Goal: Information Seeking & Learning: Learn about a topic

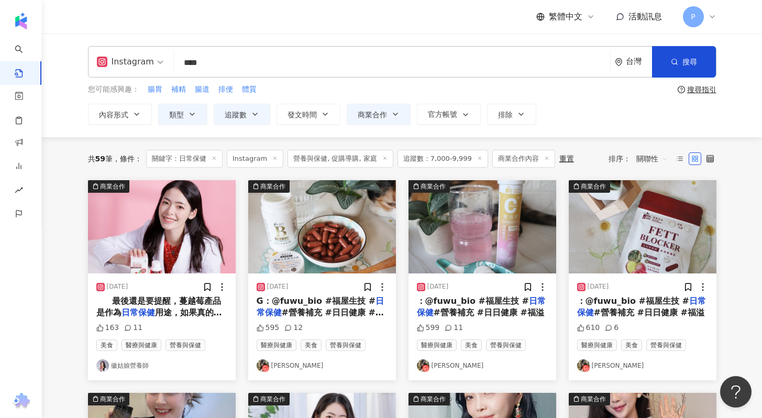
click at [698, 16] on span "P" at bounding box center [693, 16] width 21 height 21
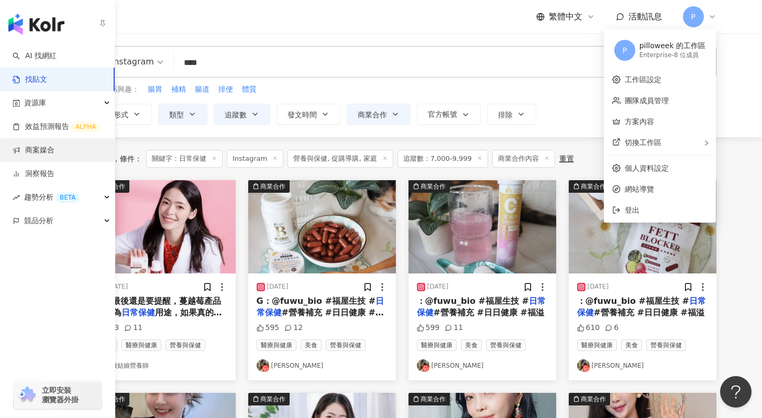
click at [40, 146] on link "商案媒合" at bounding box center [34, 150] width 42 height 10
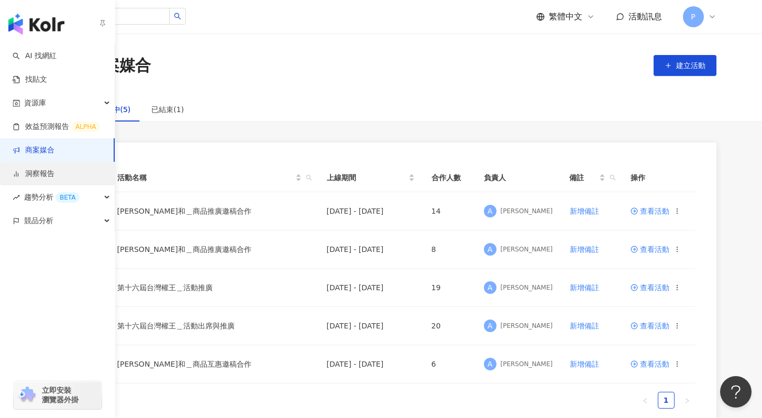
click at [24, 176] on link "洞察報告" at bounding box center [34, 174] width 42 height 10
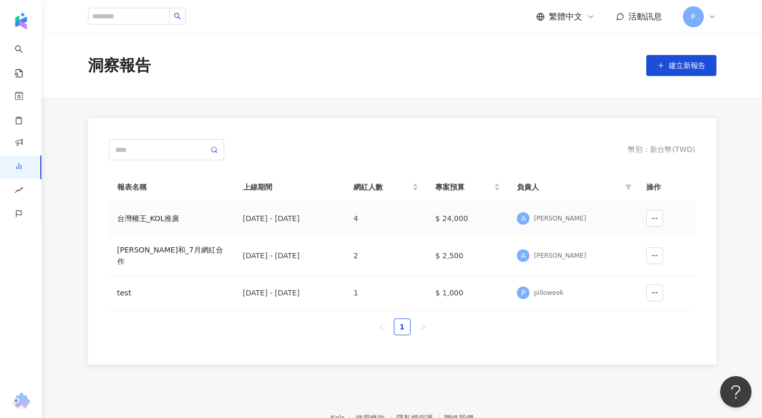
click at [164, 224] on td "台灣權王_KOL推廣" at bounding box center [172, 219] width 126 height 34
click at [164, 220] on div "台灣權王_KOL推廣" at bounding box center [171, 219] width 109 height 12
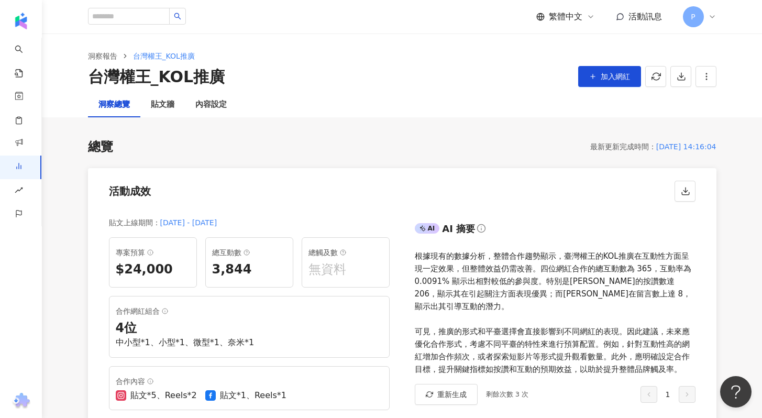
click at [708, 18] on icon at bounding box center [712, 17] width 8 height 8
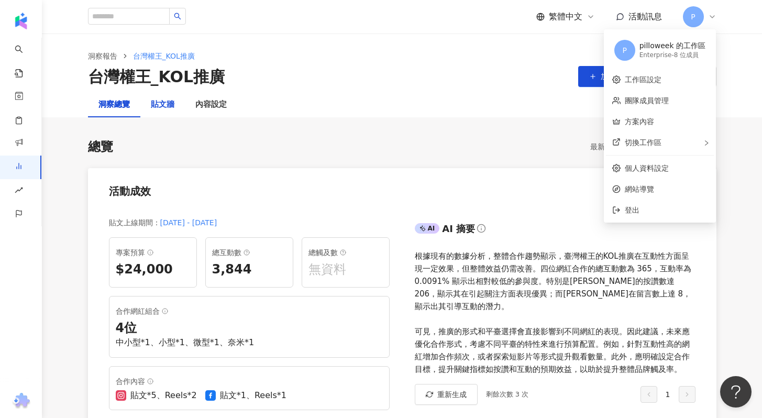
click at [172, 106] on div "貼文牆" at bounding box center [163, 104] width 24 height 13
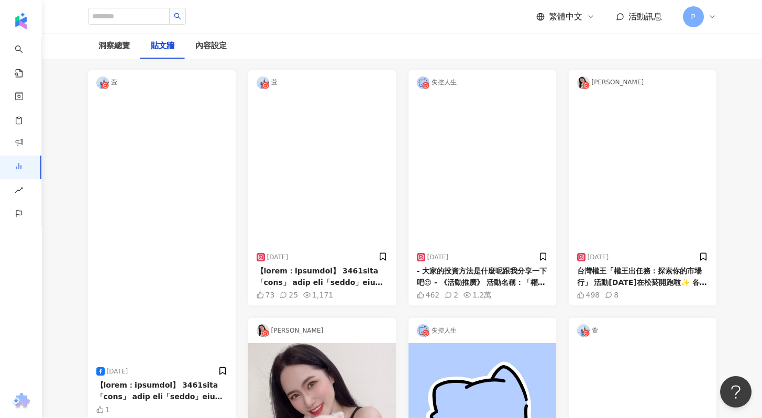
scroll to position [104, 0]
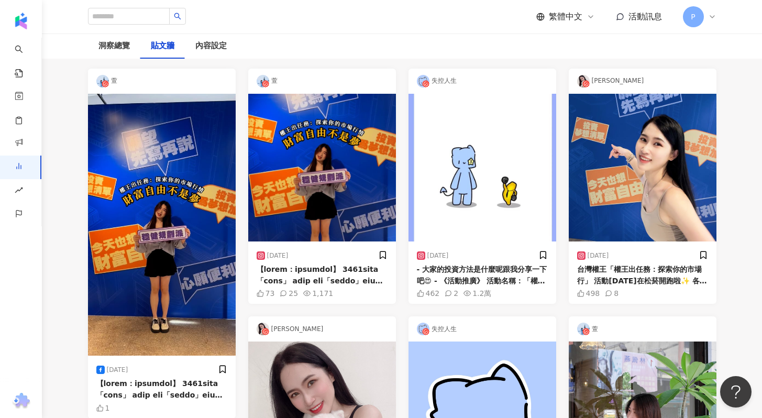
click at [373, 199] on img at bounding box center [322, 168] width 148 height 148
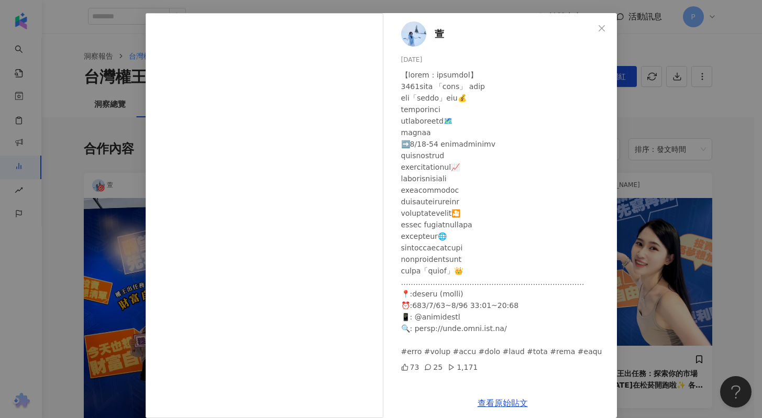
scroll to position [40, 0]
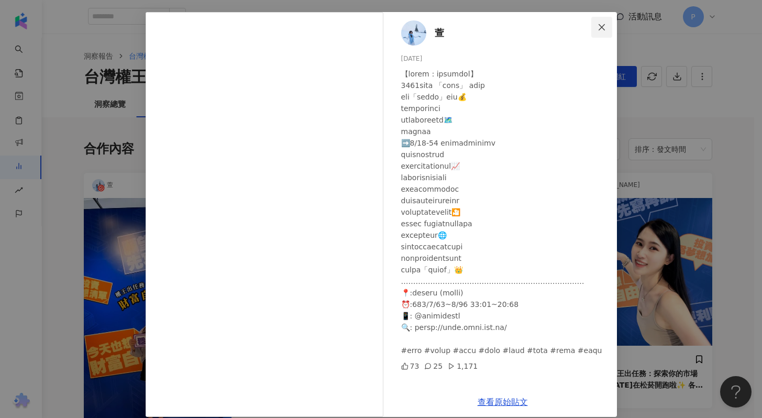
click at [600, 25] on icon "close" at bounding box center [601, 27] width 8 height 8
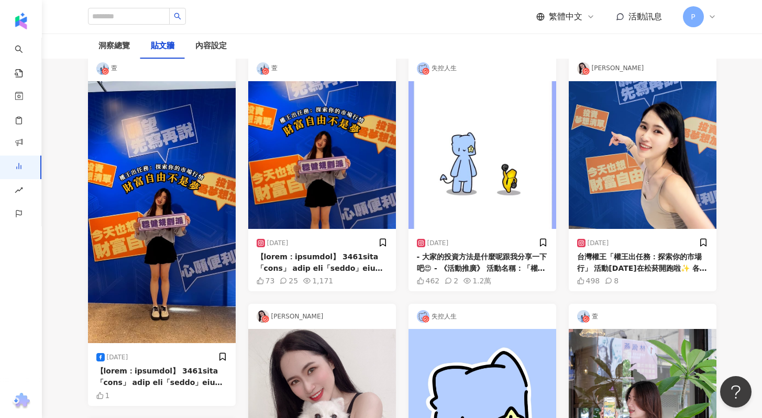
scroll to position [0, 0]
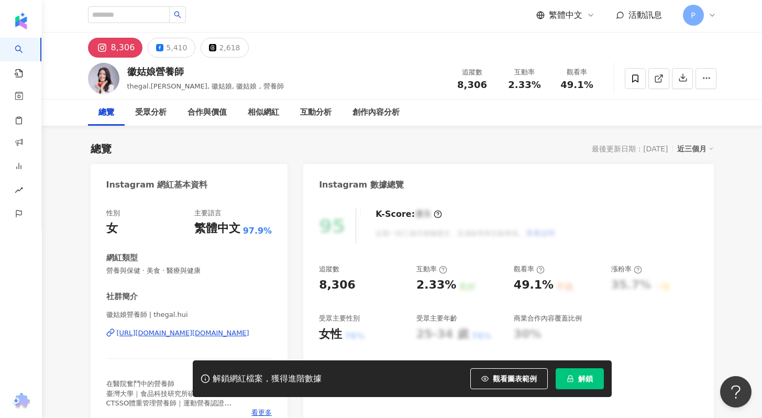
scroll to position [2, 0]
click at [205, 333] on div "https://www.instagram.com/thegal.hui/" at bounding box center [183, 332] width 132 height 9
click at [708, 78] on icon "button" at bounding box center [705, 77] width 9 height 9
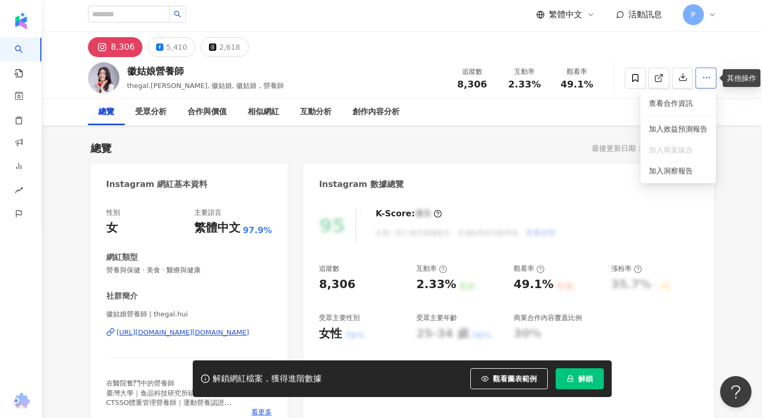
click at [708, 78] on icon "button" at bounding box center [705, 77] width 9 height 9
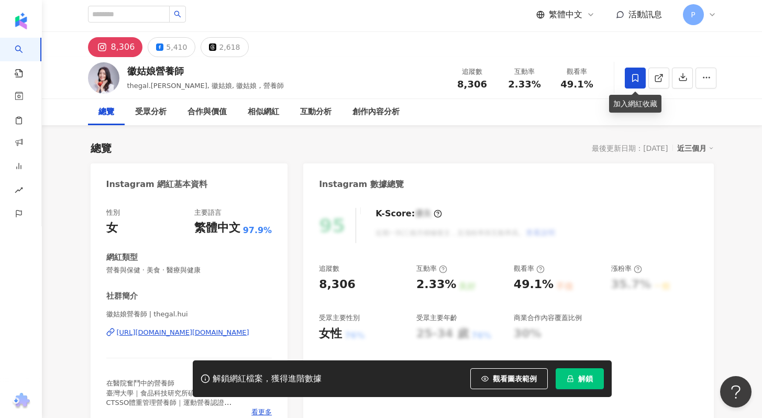
click at [635, 77] on icon at bounding box center [634, 77] width 9 height 9
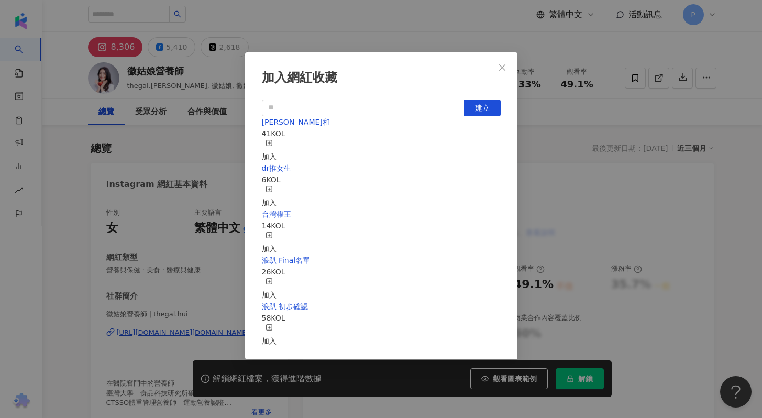
click at [276, 141] on div "加入" at bounding box center [269, 150] width 15 height 23
click at [503, 69] on icon "close" at bounding box center [502, 67] width 8 height 8
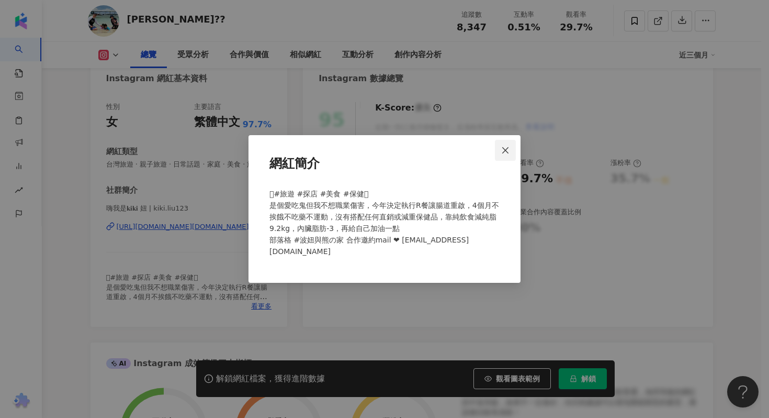
click at [511, 154] on span "Close" at bounding box center [505, 150] width 21 height 8
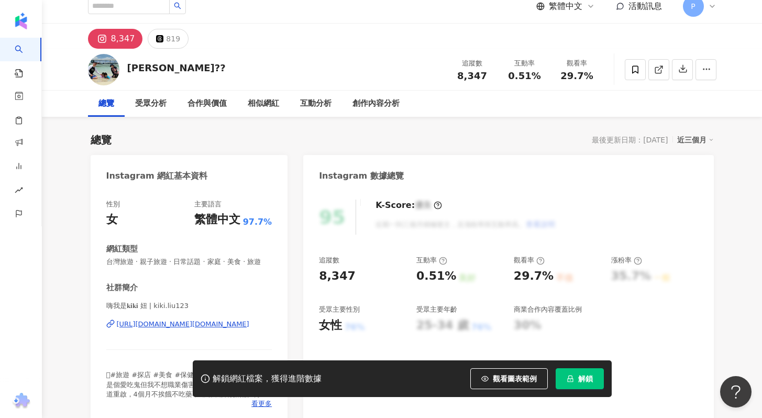
scroll to position [14, 0]
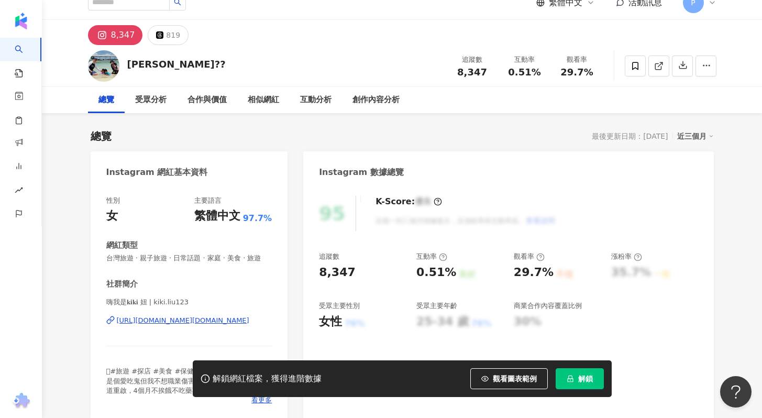
click at [190, 325] on div "https://www.instagram.com/kiki.liu123/" at bounding box center [183, 320] width 132 height 9
click at [633, 66] on icon at bounding box center [634, 65] width 9 height 9
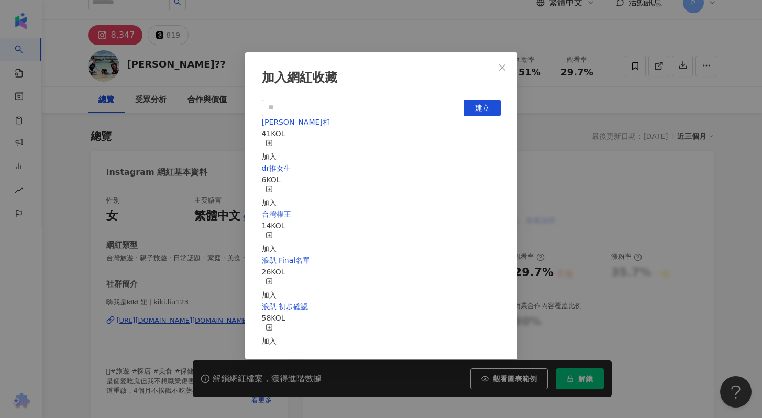
click at [276, 143] on div "加入" at bounding box center [269, 150] width 15 height 23
